Goal: Navigation & Orientation: Go to known website

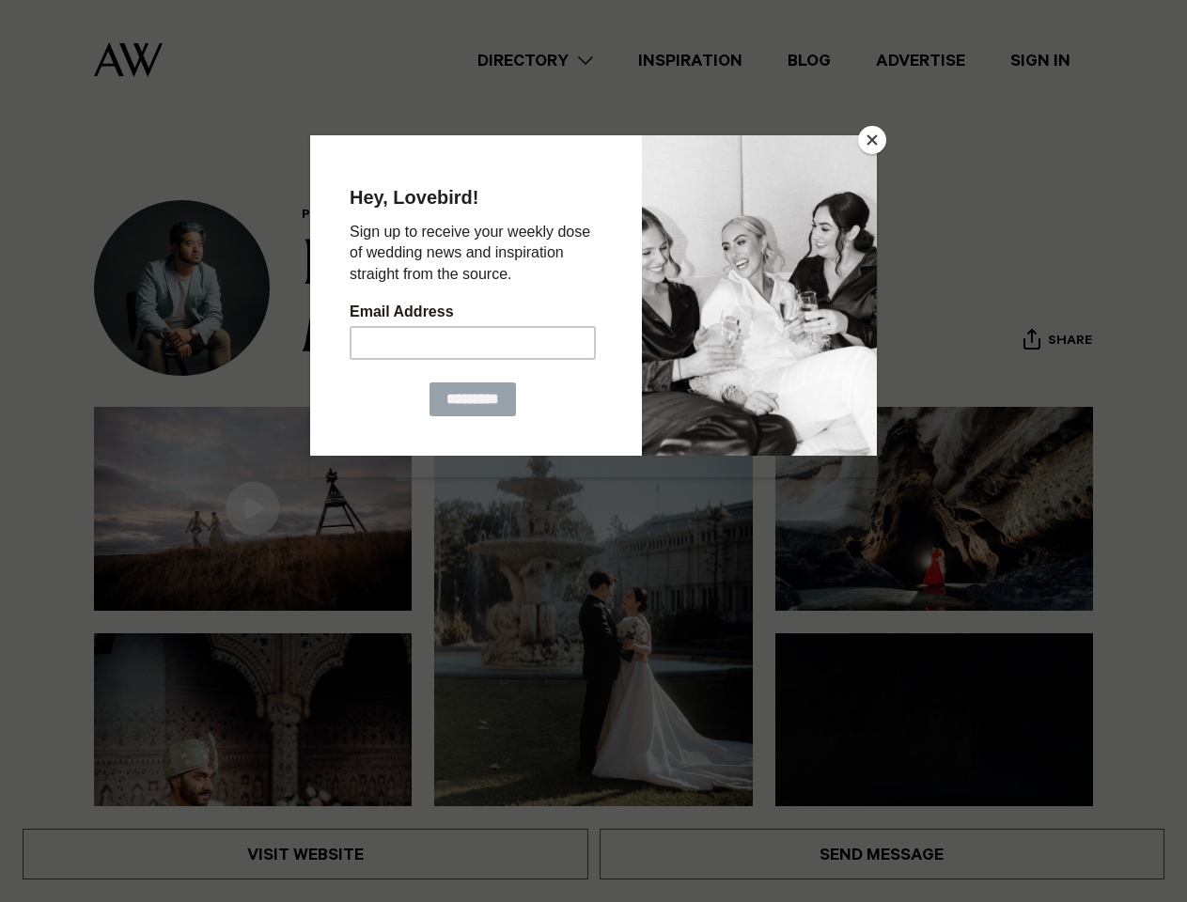
click at [872, 140] on button "Close" at bounding box center [872, 140] width 28 height 28
